Goal: Transaction & Acquisition: Purchase product/service

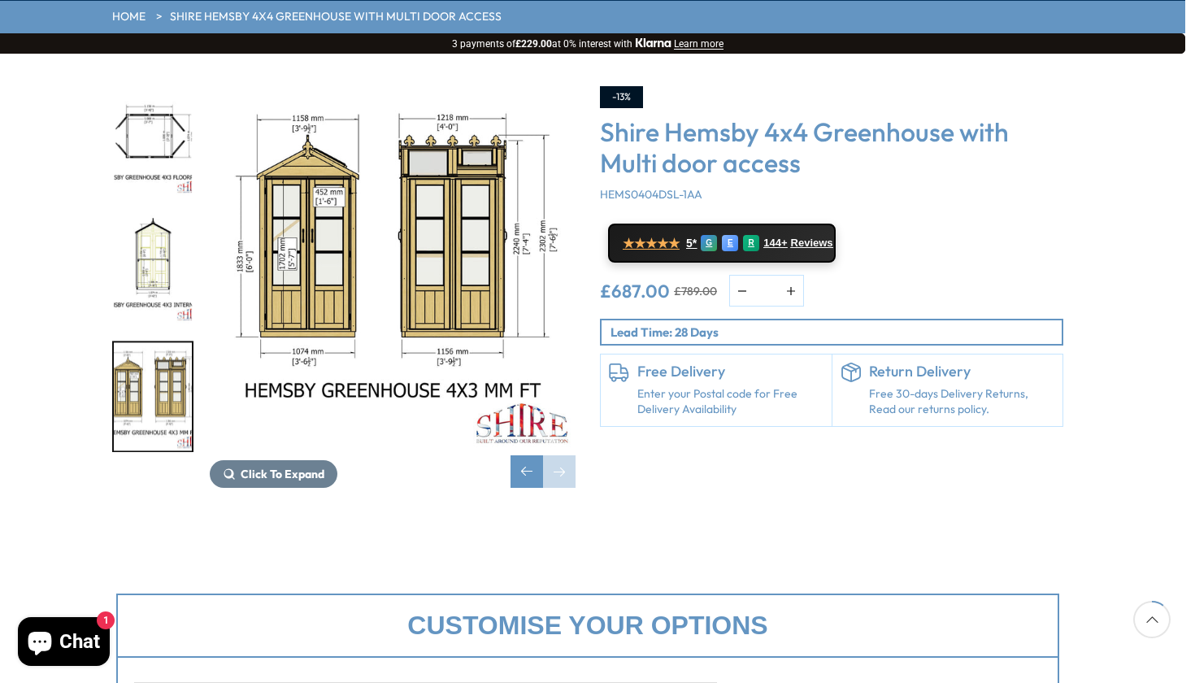
scroll to position [196, 10]
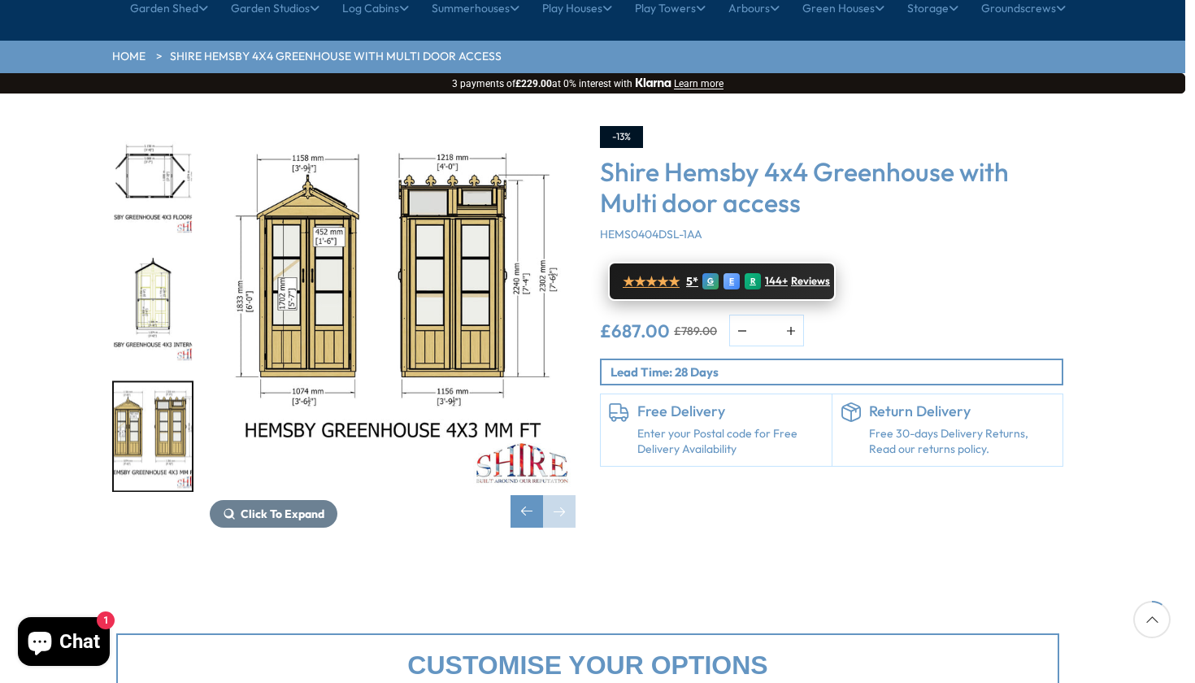
click at [651, 274] on span "★★★★★" at bounding box center [651, 281] width 57 height 15
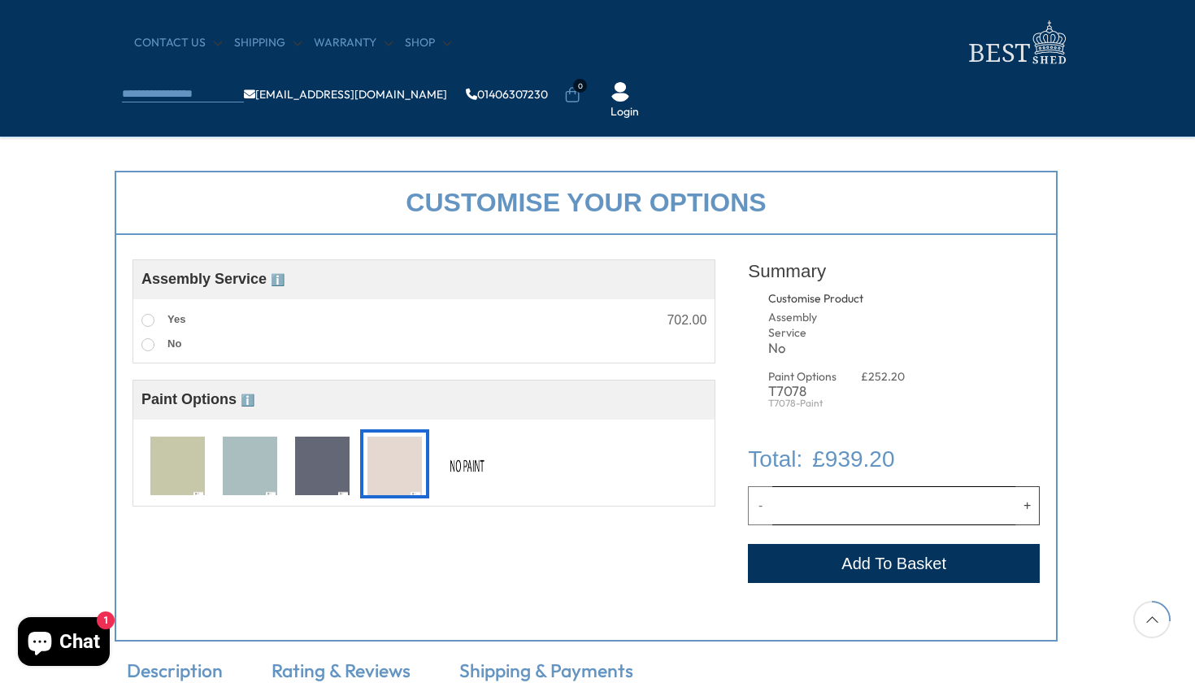
scroll to position [523, 11]
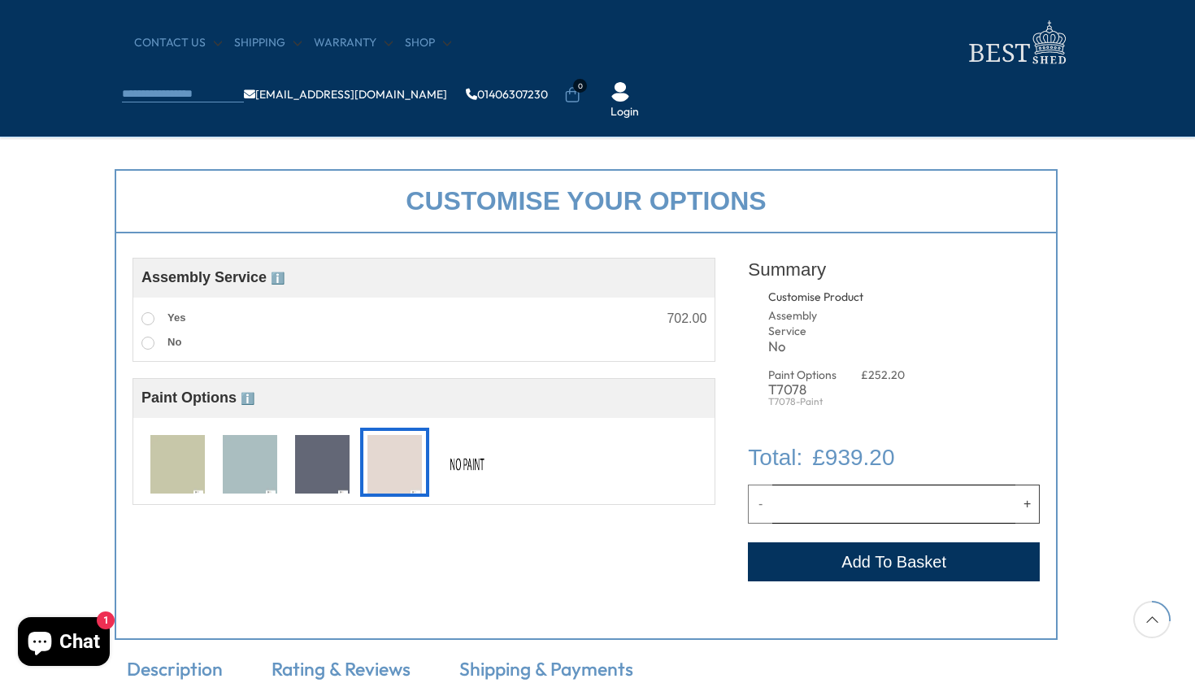
click at [841, 553] on button "Add to Cart" at bounding box center [894, 561] width 292 height 39
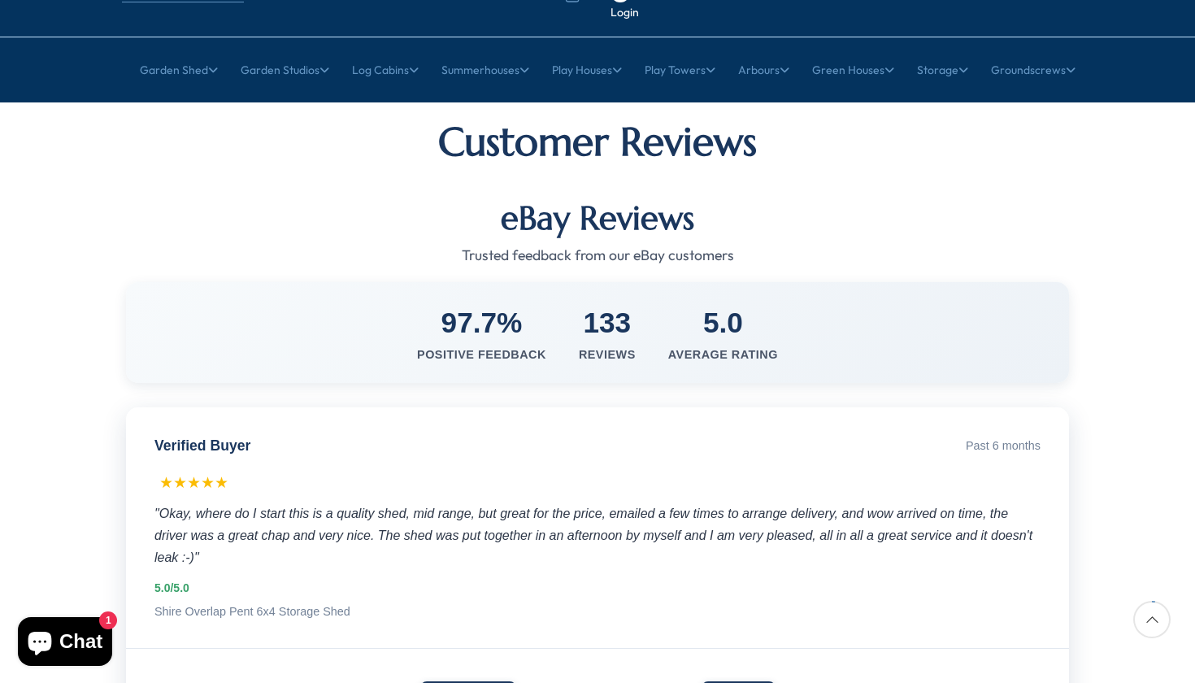
scroll to position [135, 0]
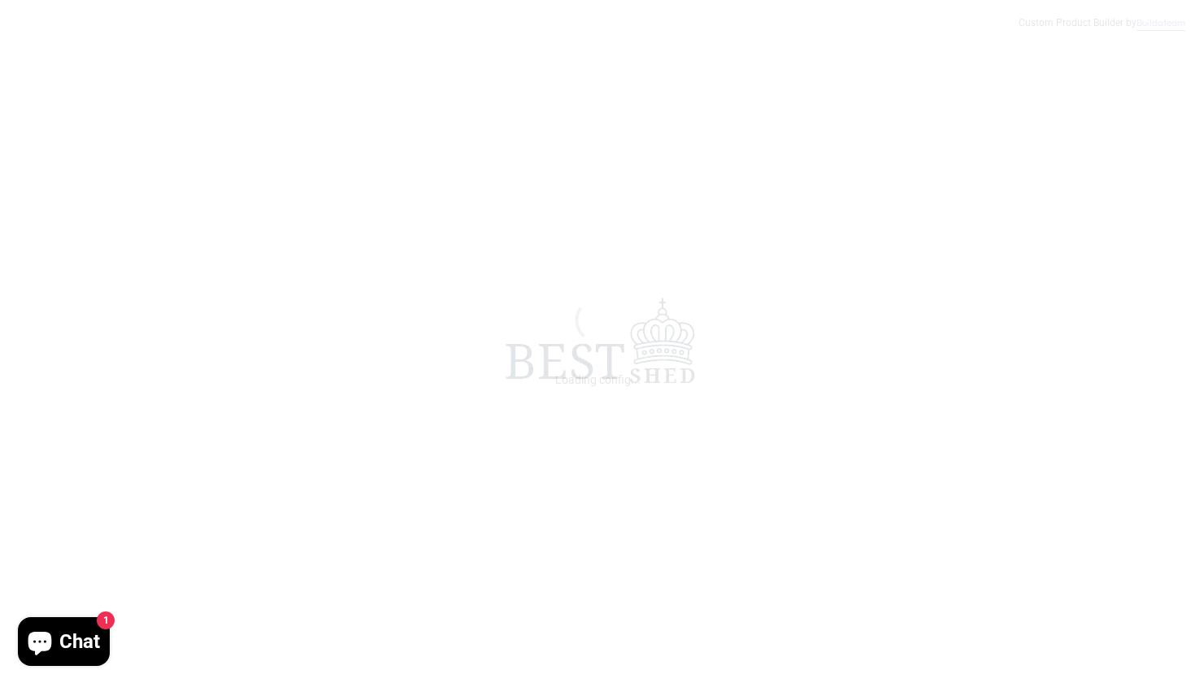
scroll to position [523, 11]
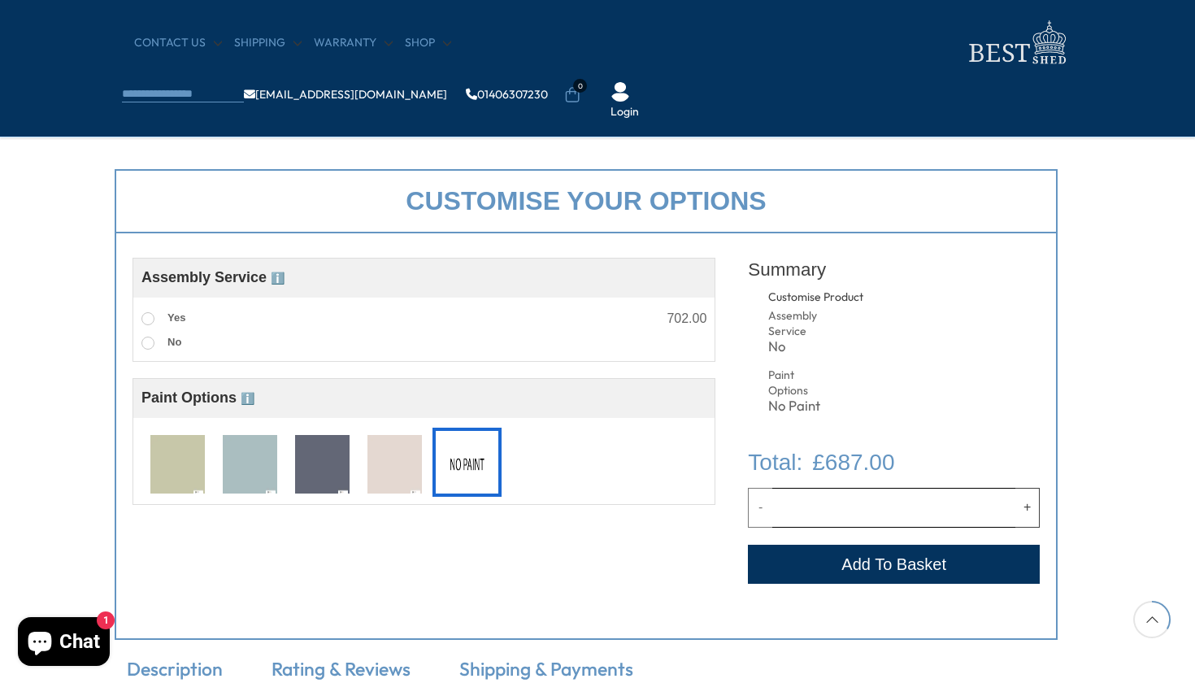
click at [772, 553] on button "Add to Cart" at bounding box center [894, 564] width 292 height 39
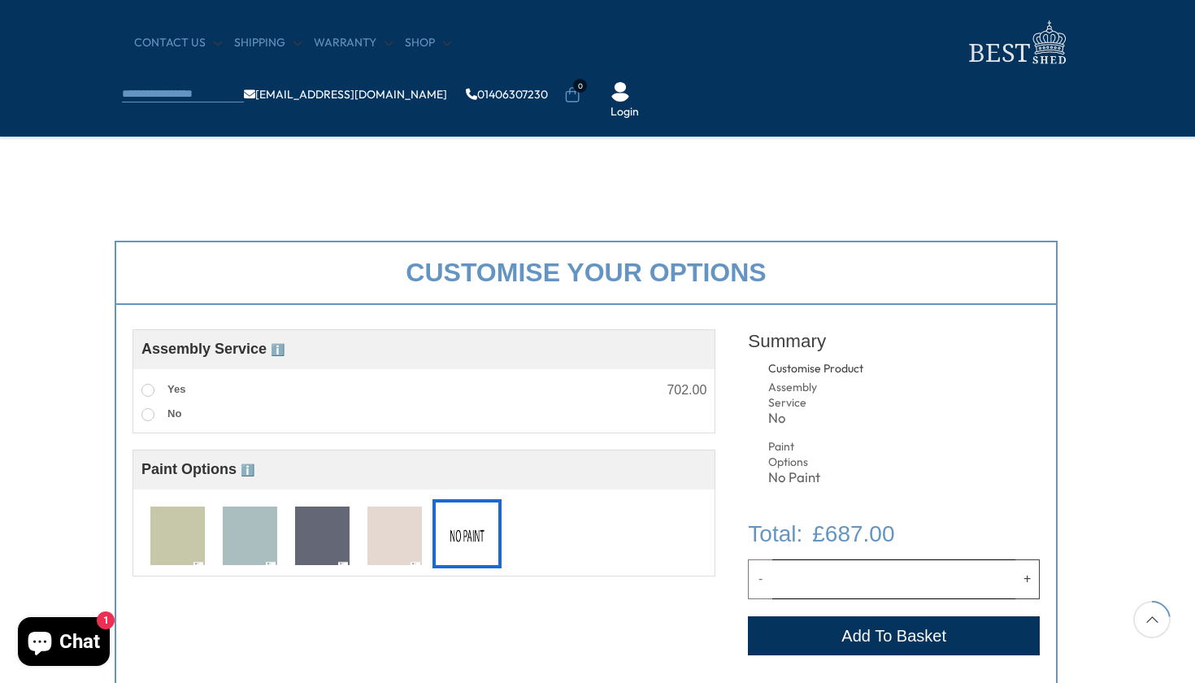
scroll to position [457, 11]
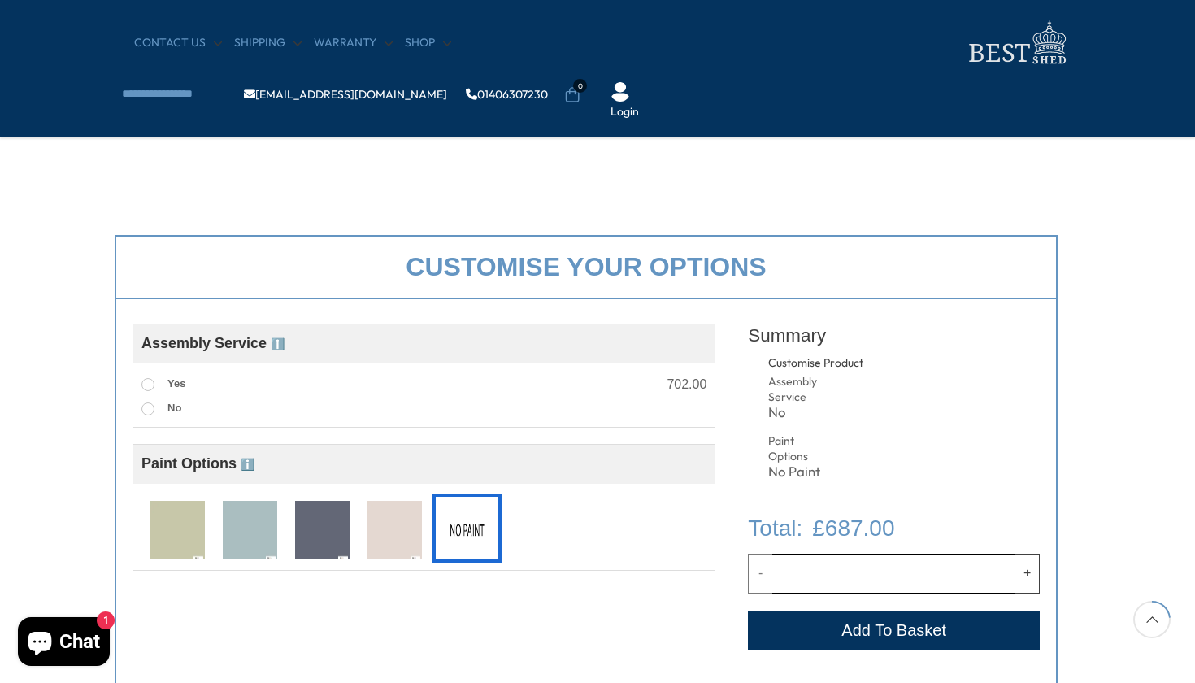
click at [866, 628] on button "Add to Cart" at bounding box center [894, 630] width 292 height 39
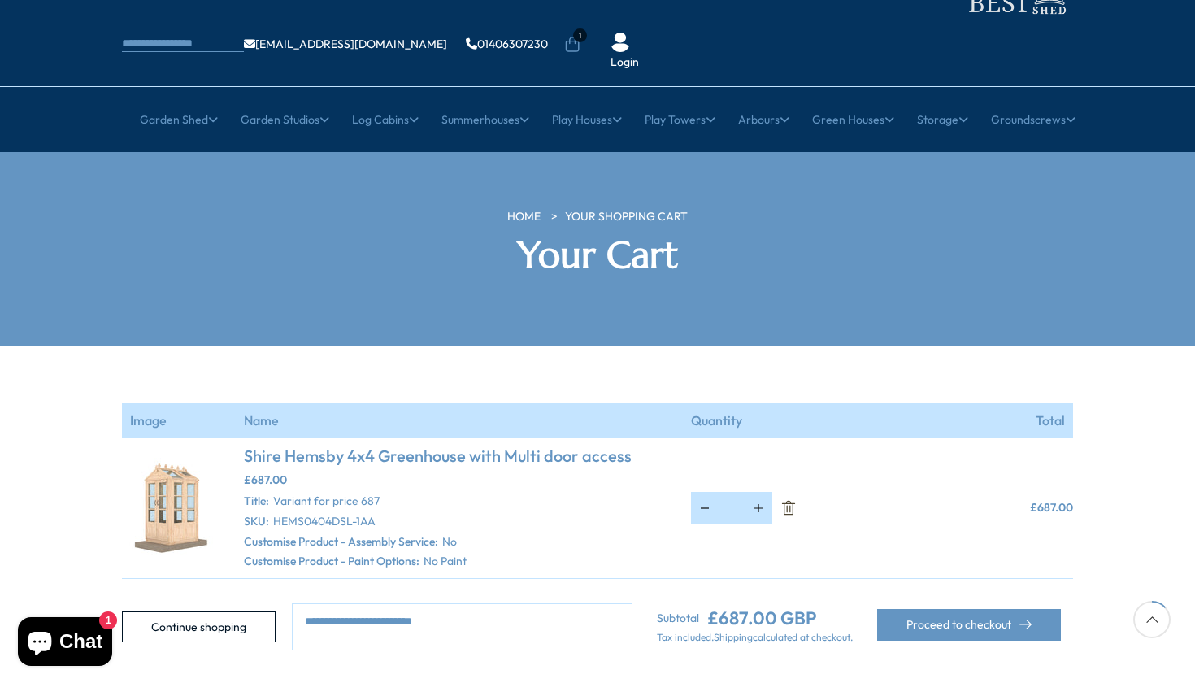
scroll to position [86, 0]
